Goal: Find specific page/section: Find specific page/section

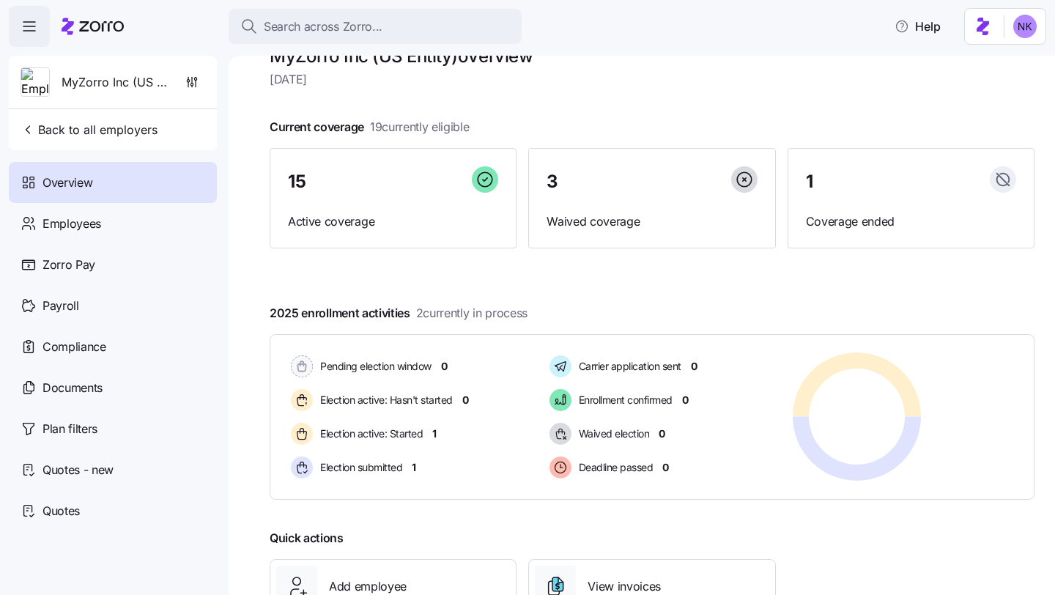
scroll to position [37, 0]
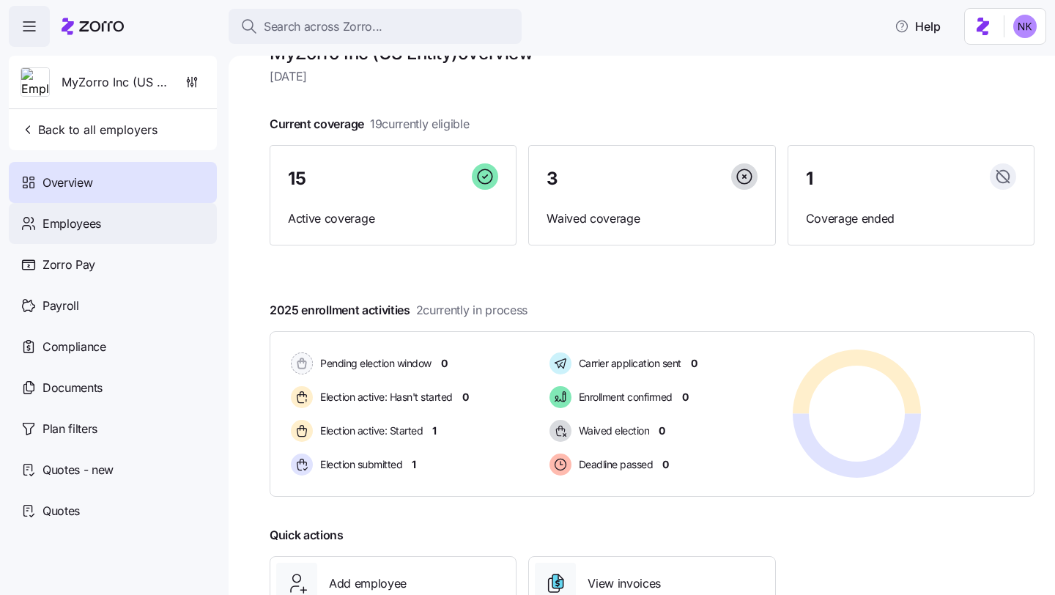
click at [100, 228] on span "Employees" at bounding box center [72, 224] width 59 height 18
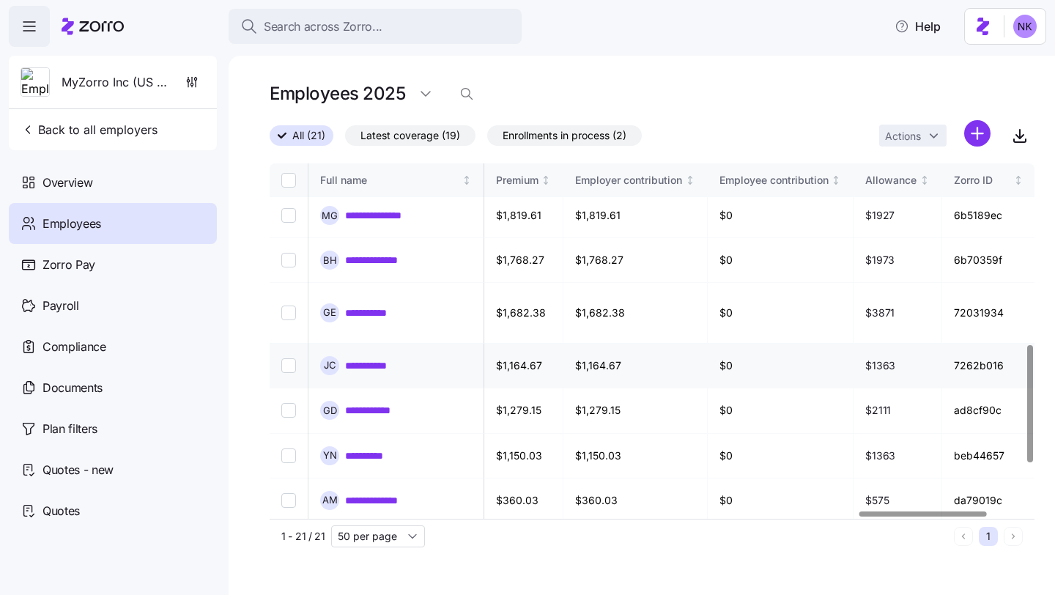
scroll to position [547, 3524]
